Goal: Transaction & Acquisition: Book appointment/travel/reservation

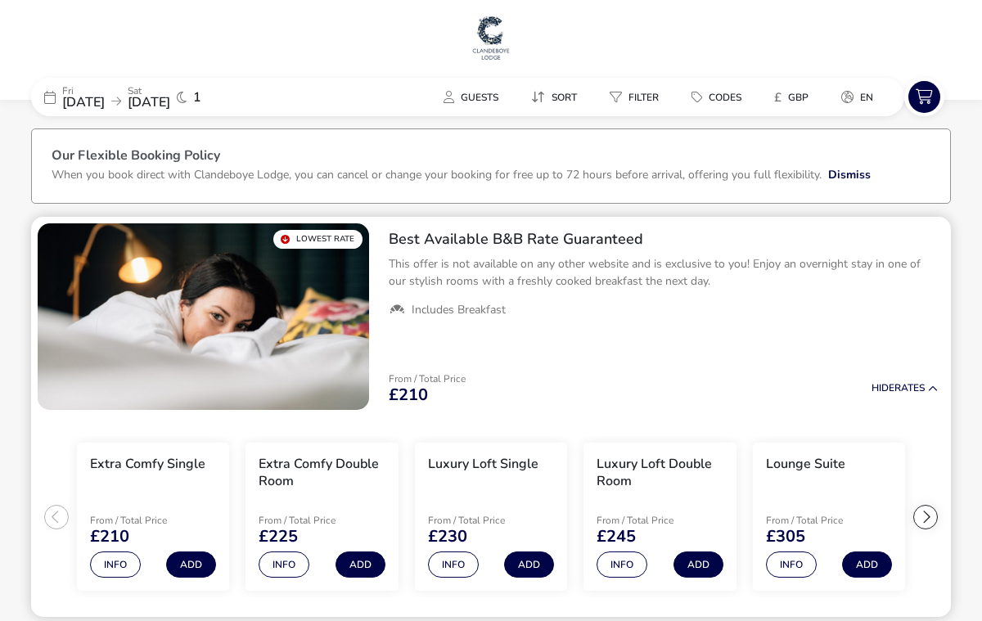
click at [475, 270] on p "This offer is not available on any other website and is exclusive to you! Enjoy…" at bounding box center [663, 272] width 549 height 34
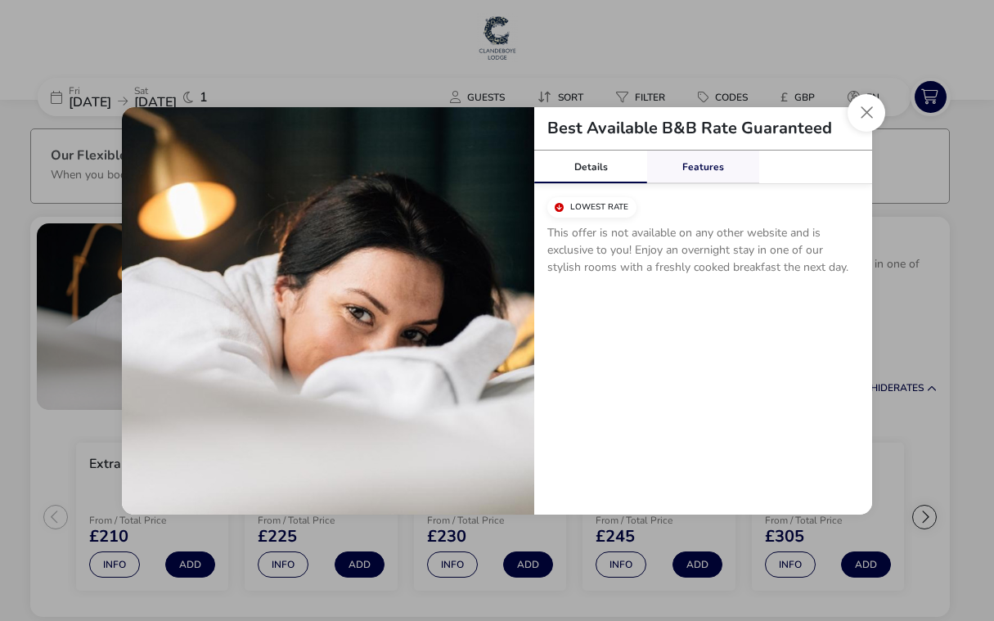
click at [685, 169] on link "Features" at bounding box center [703, 167] width 113 height 33
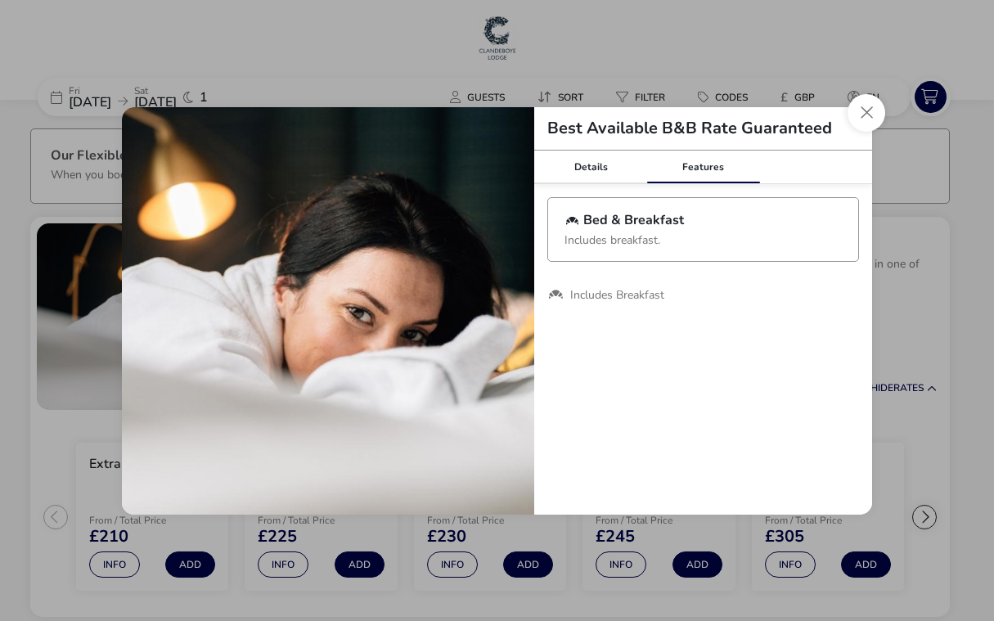
click at [629, 235] on p "Includes breakfast." at bounding box center [703, 237] width 277 height 18
click at [868, 119] on button "Close modal" at bounding box center [867, 113] width 38 height 38
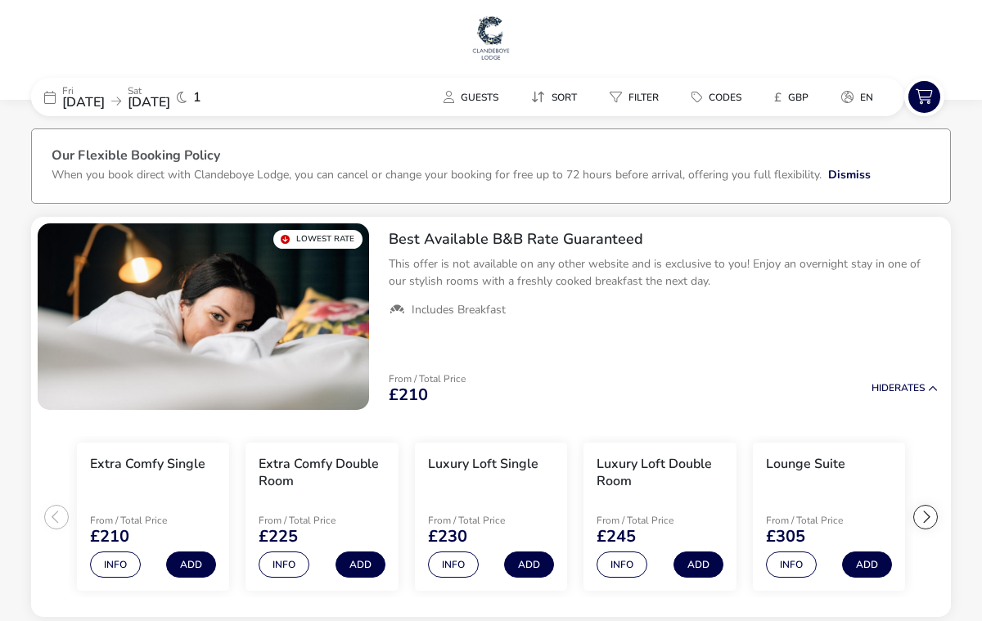
click at [490, 30] on img at bounding box center [491, 37] width 41 height 49
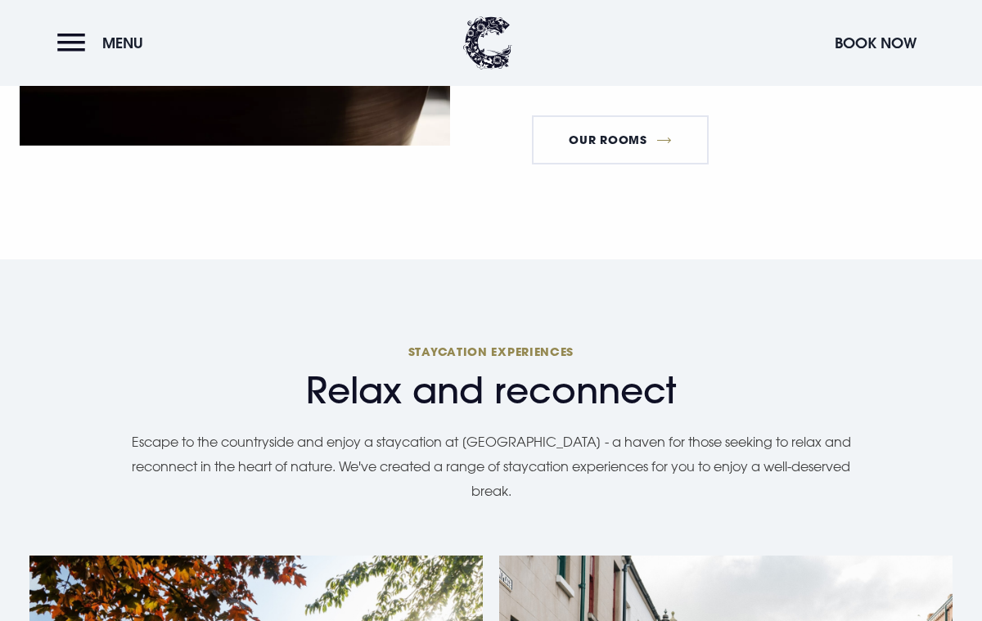
scroll to position [737, 0]
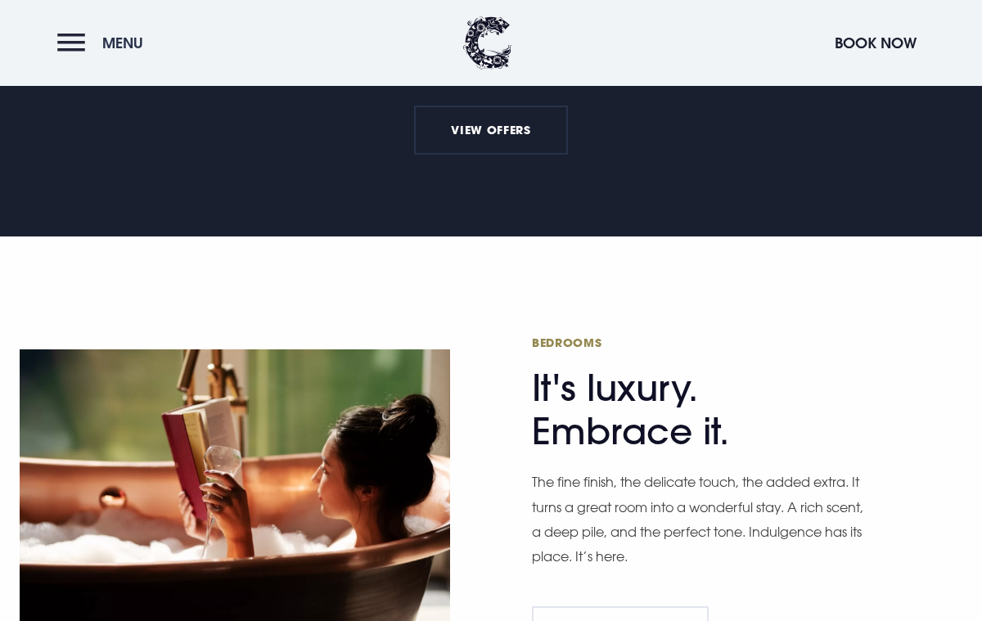
click at [63, 48] on button "Menu" at bounding box center [104, 42] width 94 height 35
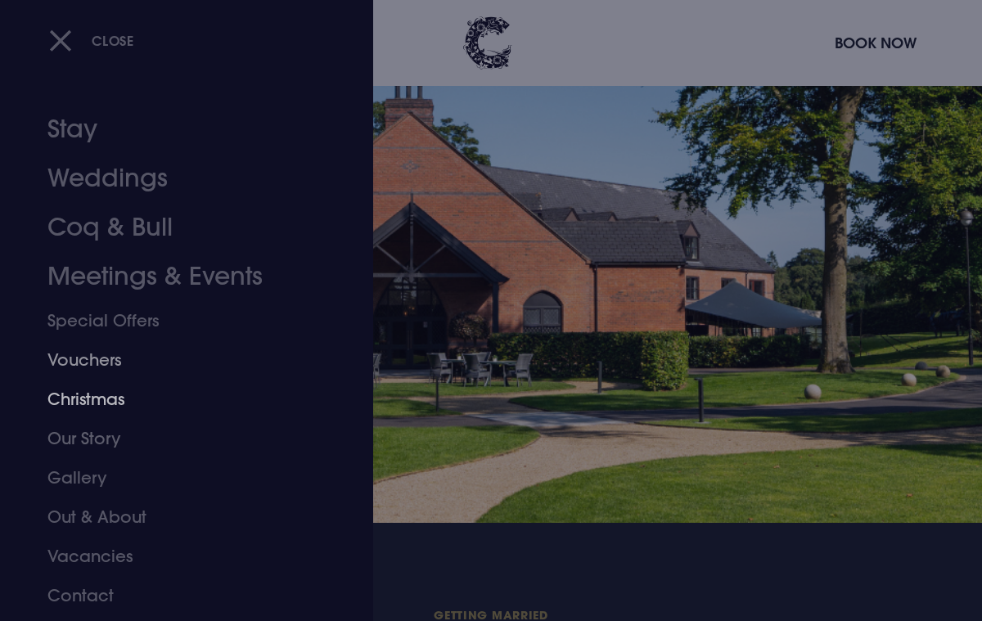
scroll to position [3520, 0]
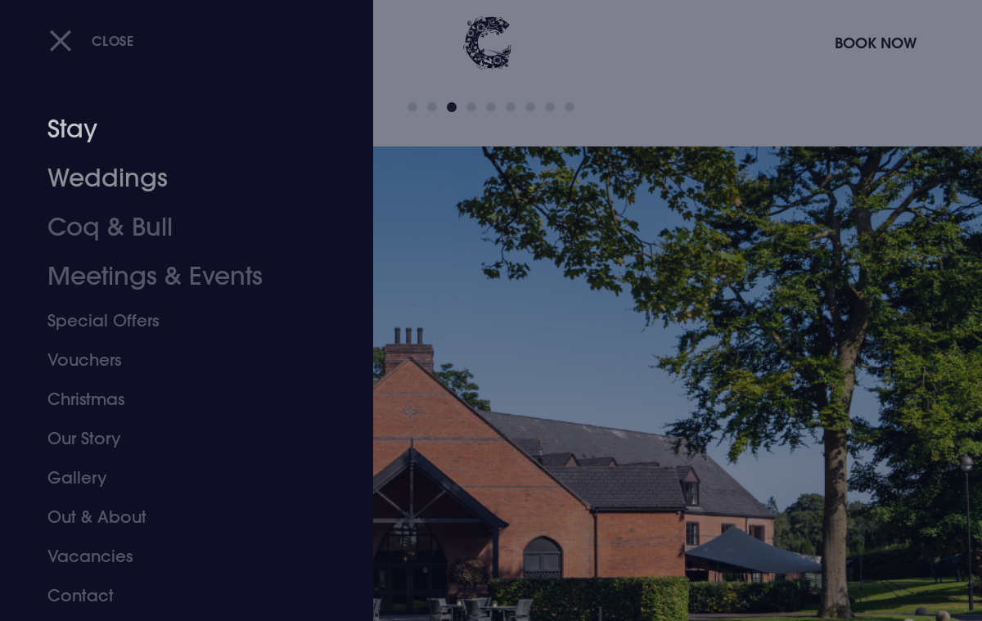
click at [79, 128] on link "Stay" at bounding box center [175, 129] width 256 height 49
